Goal: Navigation & Orientation: Understand site structure

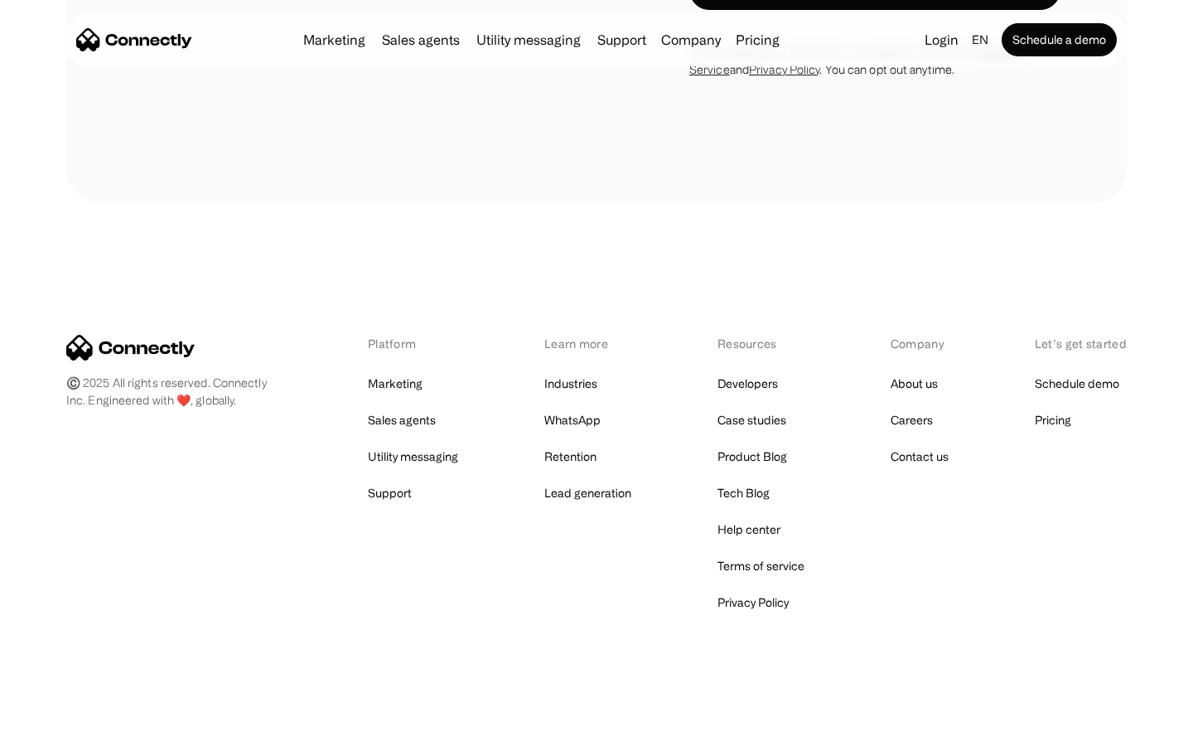
scroll to position [4366, 0]
